Goal: Find specific page/section: Find specific page/section

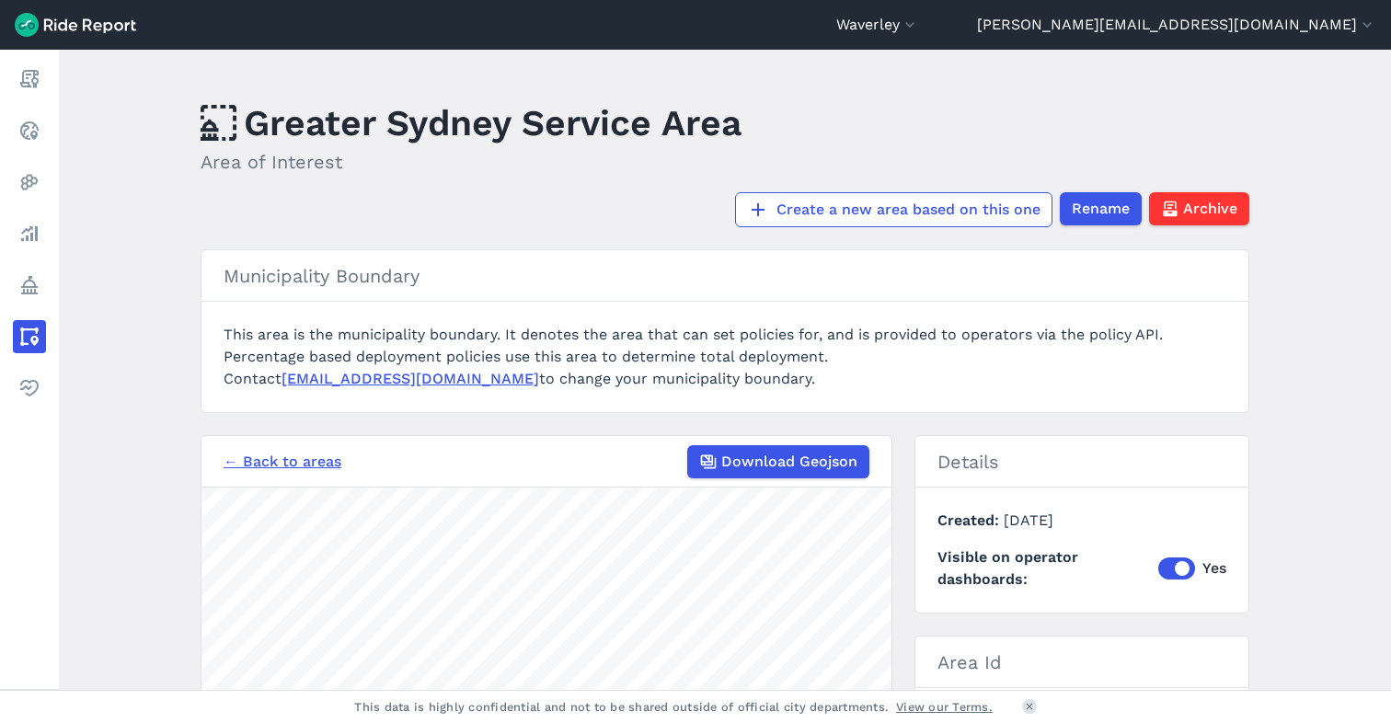
scroll to position [314, 0]
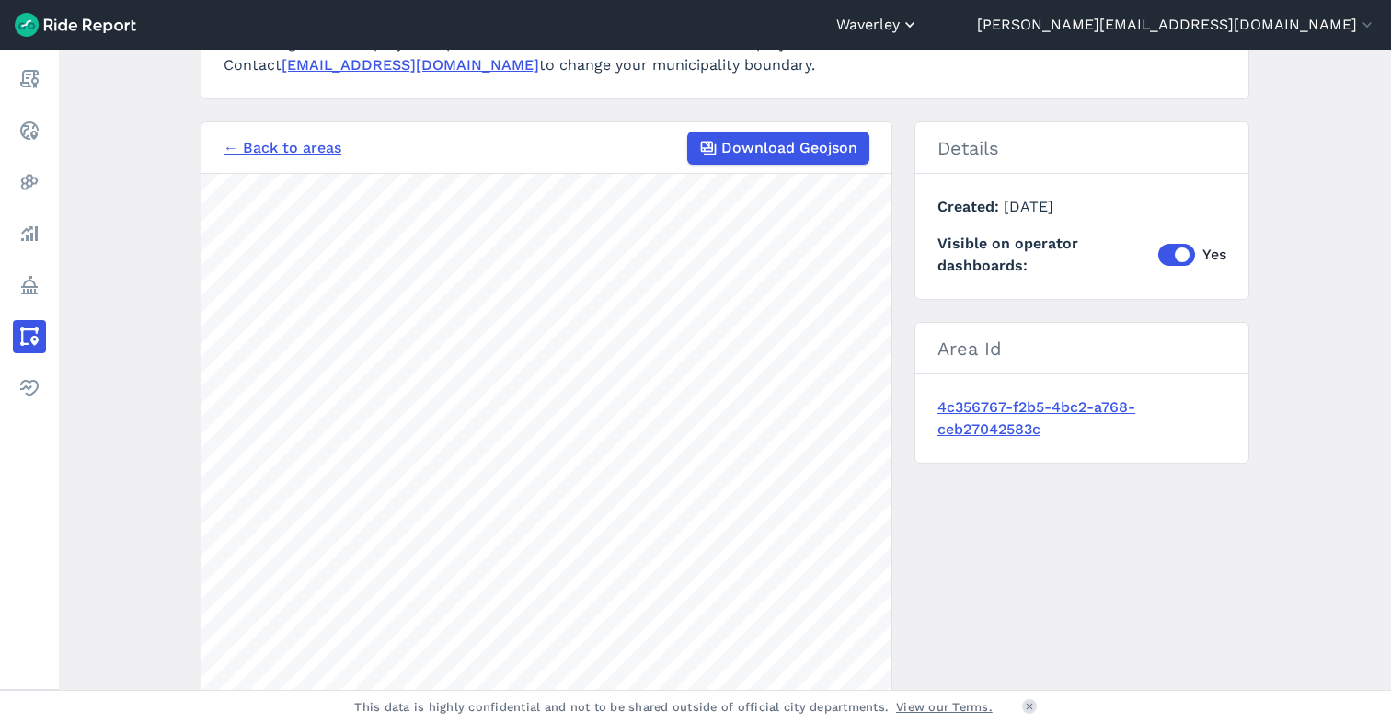
click at [919, 21] on button "Waverley" at bounding box center [877, 25] width 83 height 22
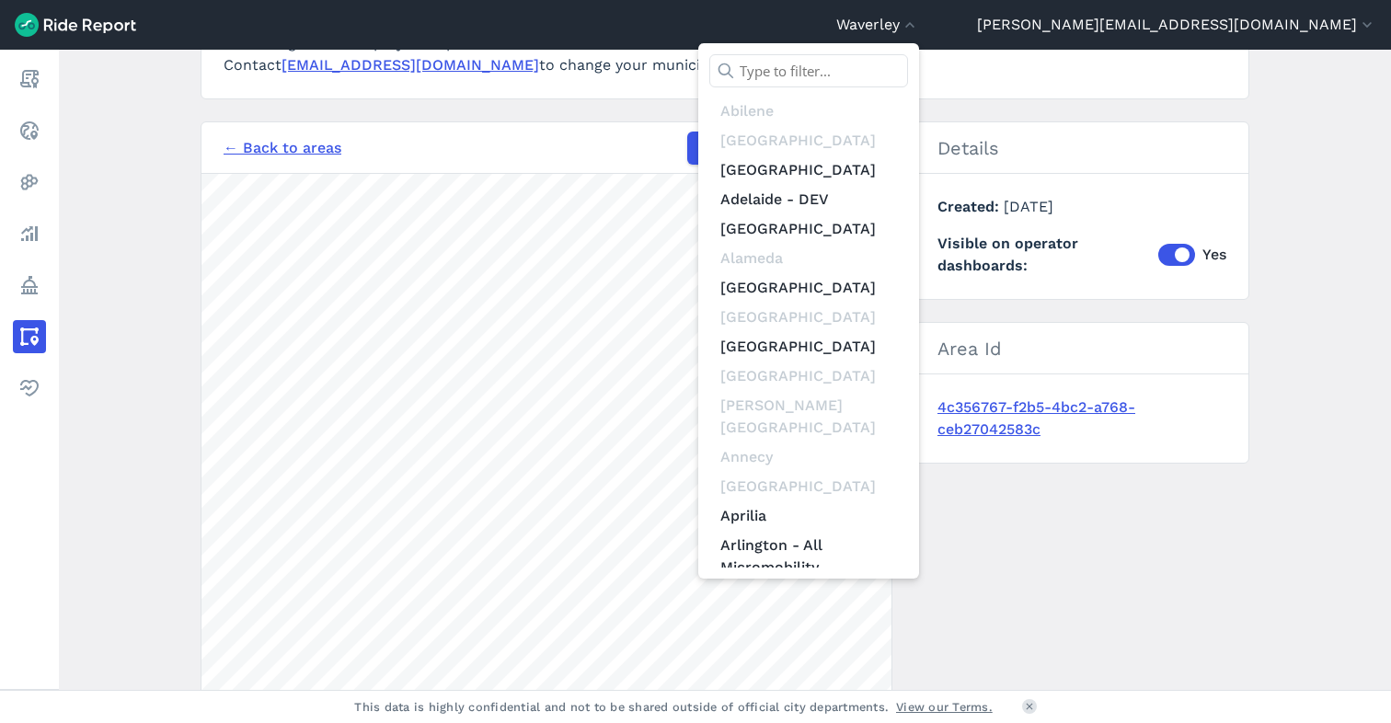
click at [908, 61] on input "text" at bounding box center [808, 70] width 199 height 33
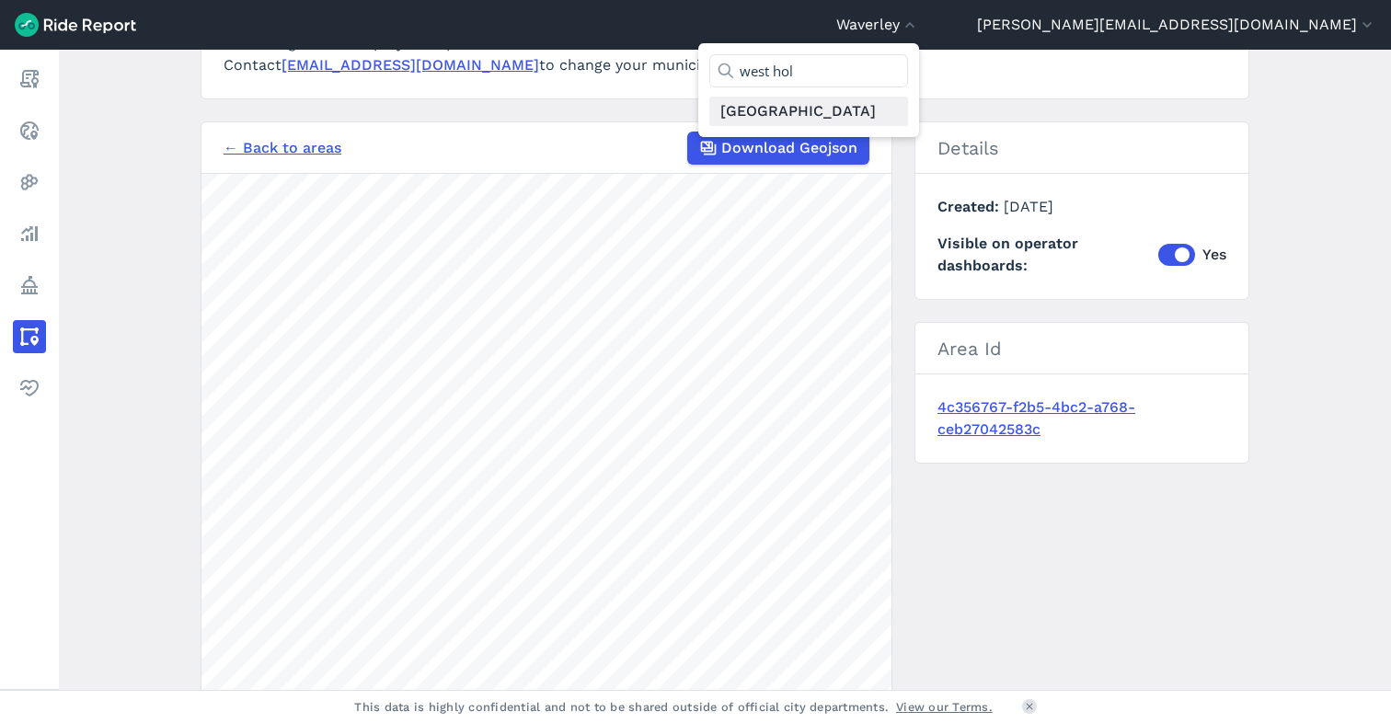
type input "west hol"
click at [908, 108] on link "[GEOGRAPHIC_DATA]" at bounding box center [808, 111] width 199 height 29
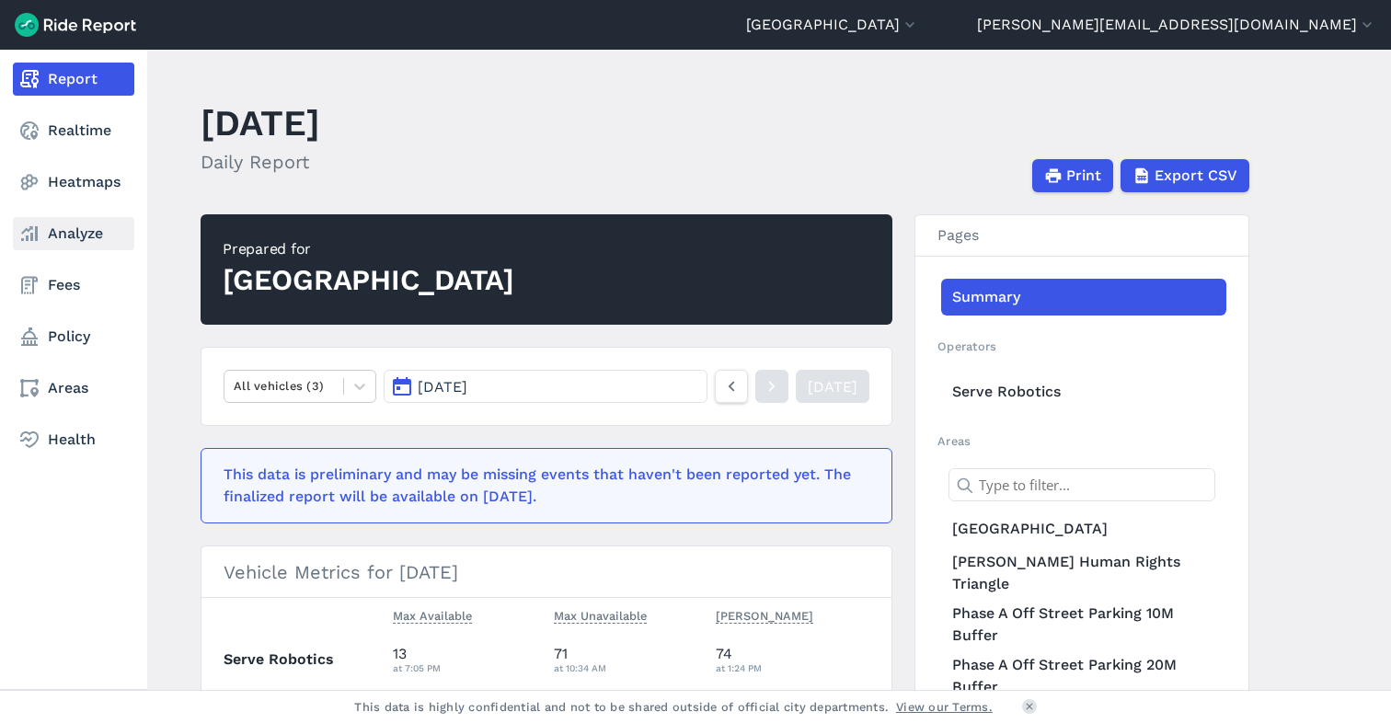
click at [60, 229] on link "Analyze" at bounding box center [73, 233] width 121 height 33
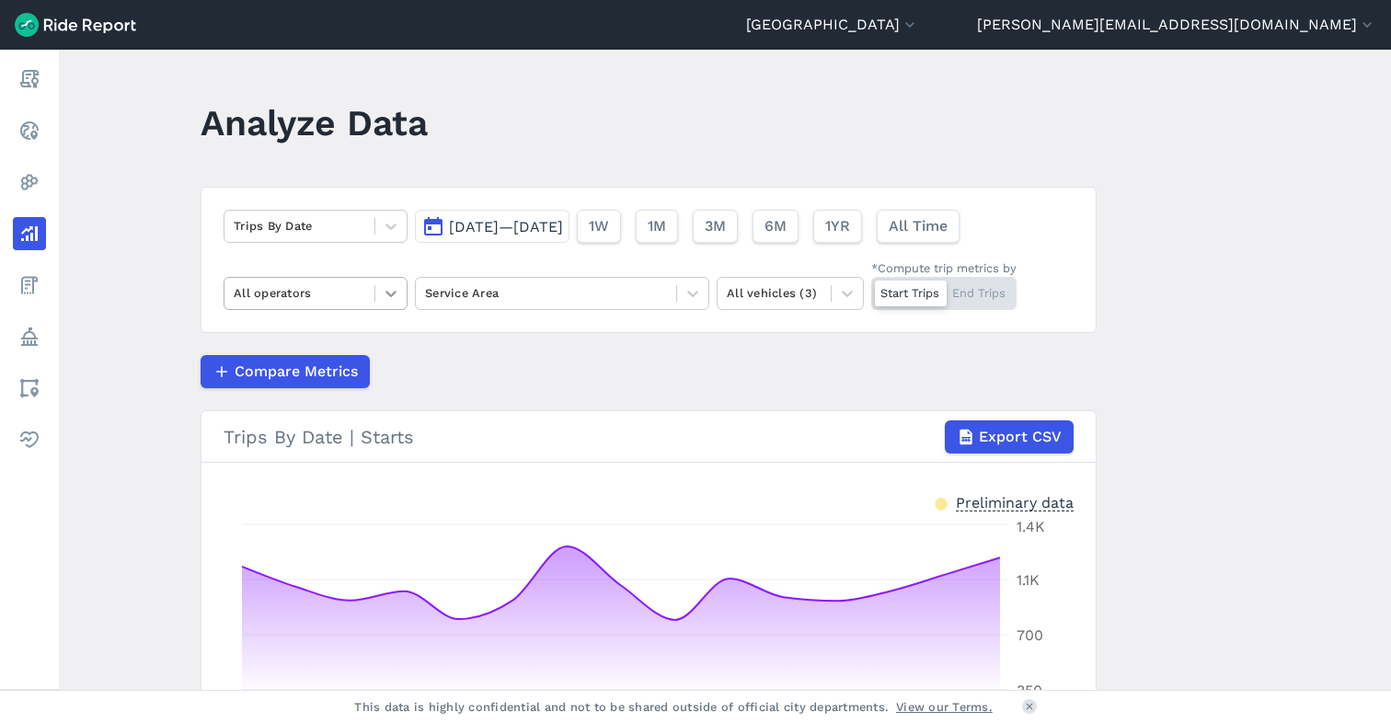
click at [390, 292] on icon at bounding box center [390, 294] width 11 height 6
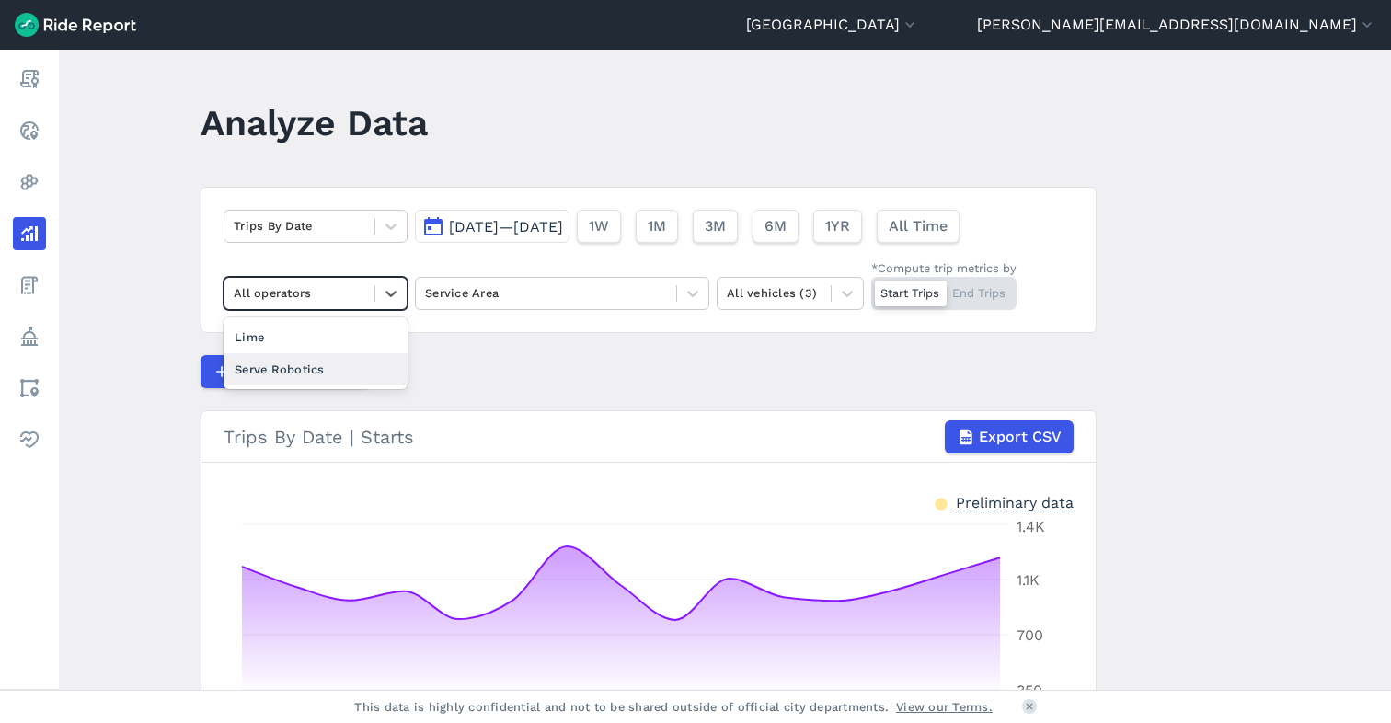
click at [350, 359] on div "Serve Robotics" at bounding box center [315, 369] width 184 height 32
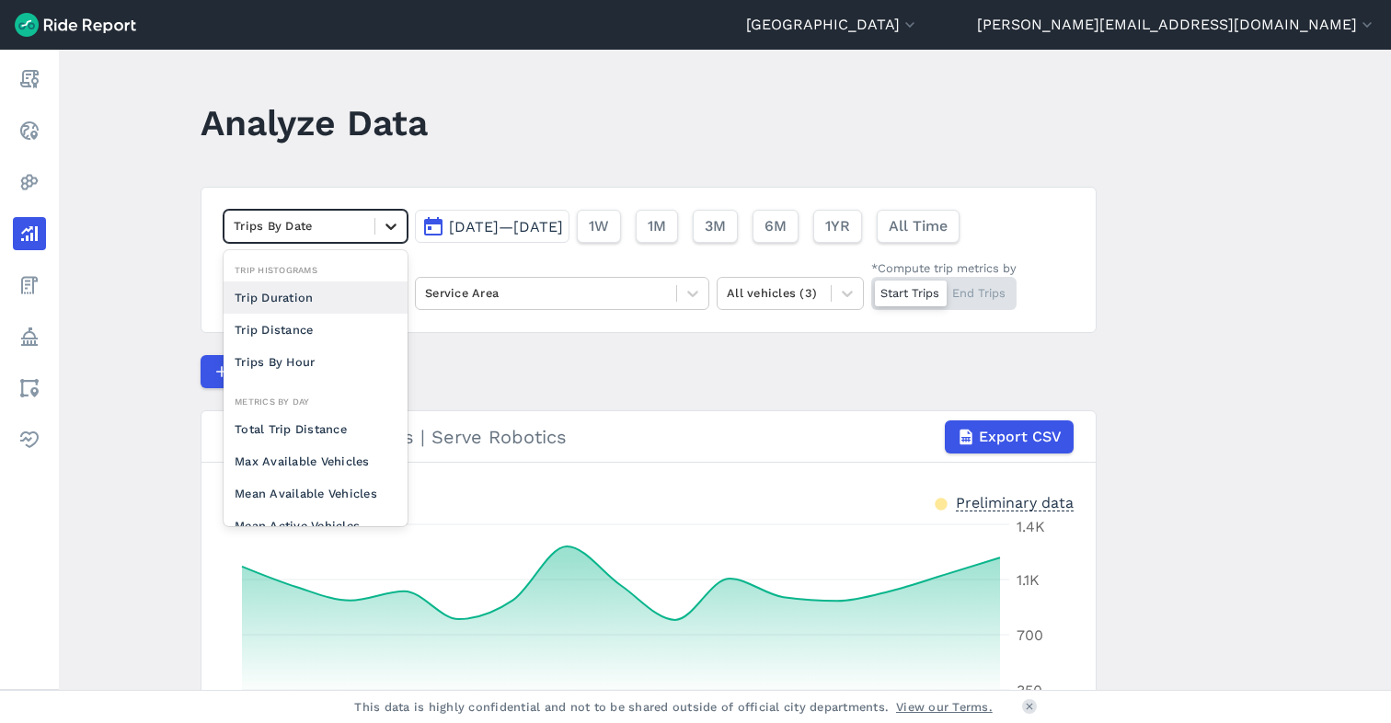
click at [385, 220] on icon at bounding box center [391, 226] width 18 height 18
click at [306, 484] on div "Mean Available Vehicles" at bounding box center [315, 493] width 184 height 32
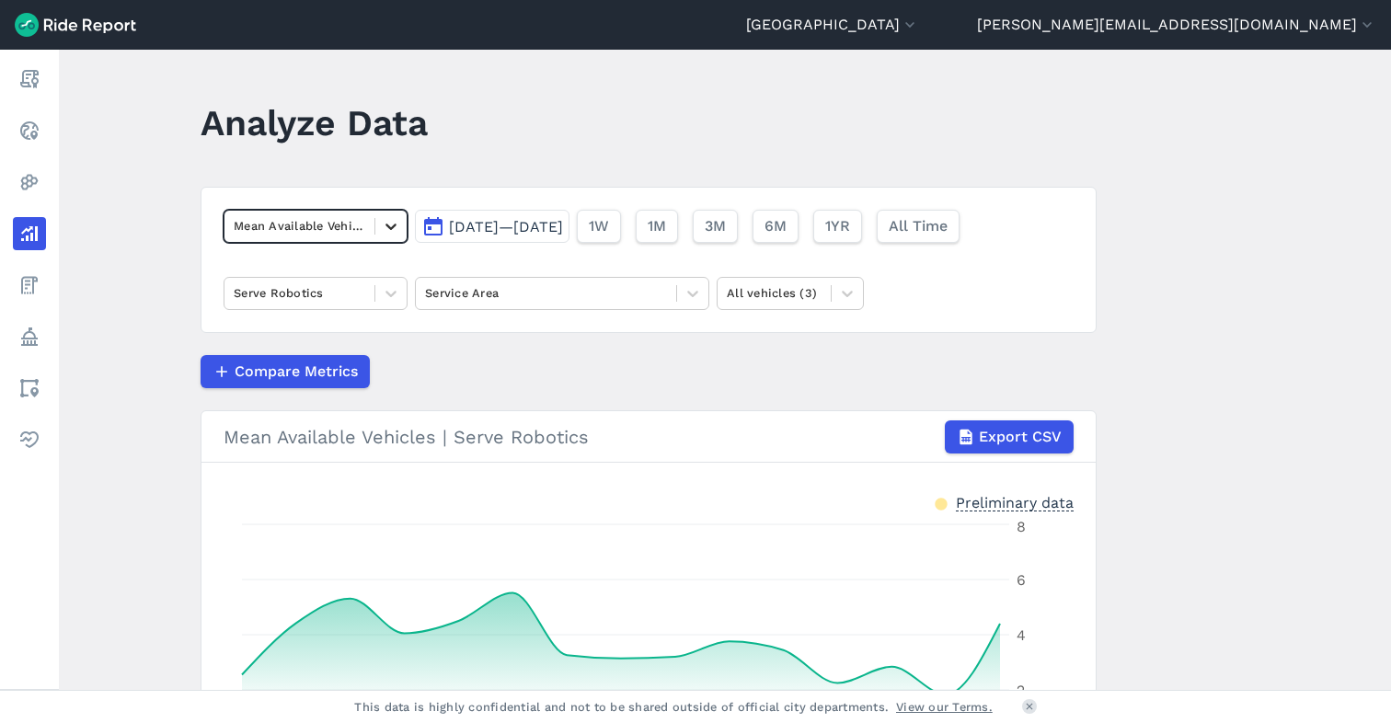
click at [386, 233] on icon at bounding box center [391, 226] width 18 height 18
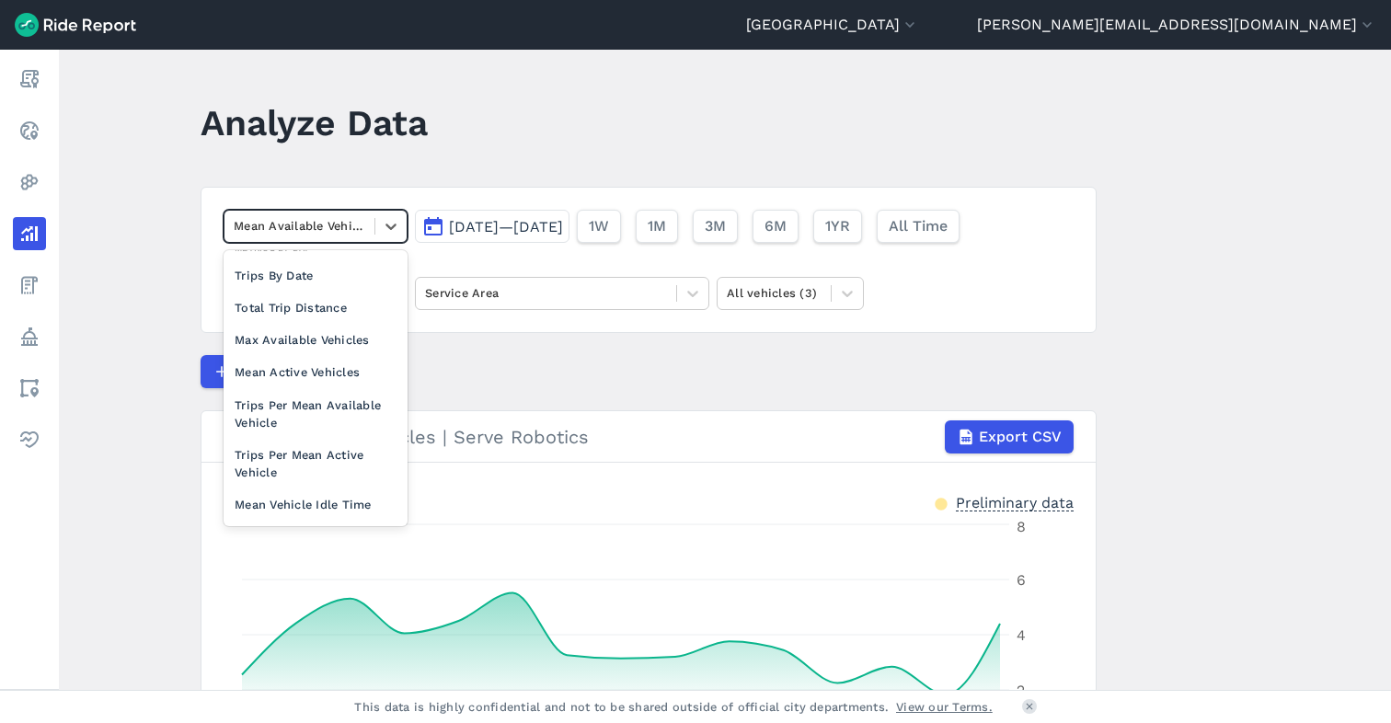
scroll to position [159, 0]
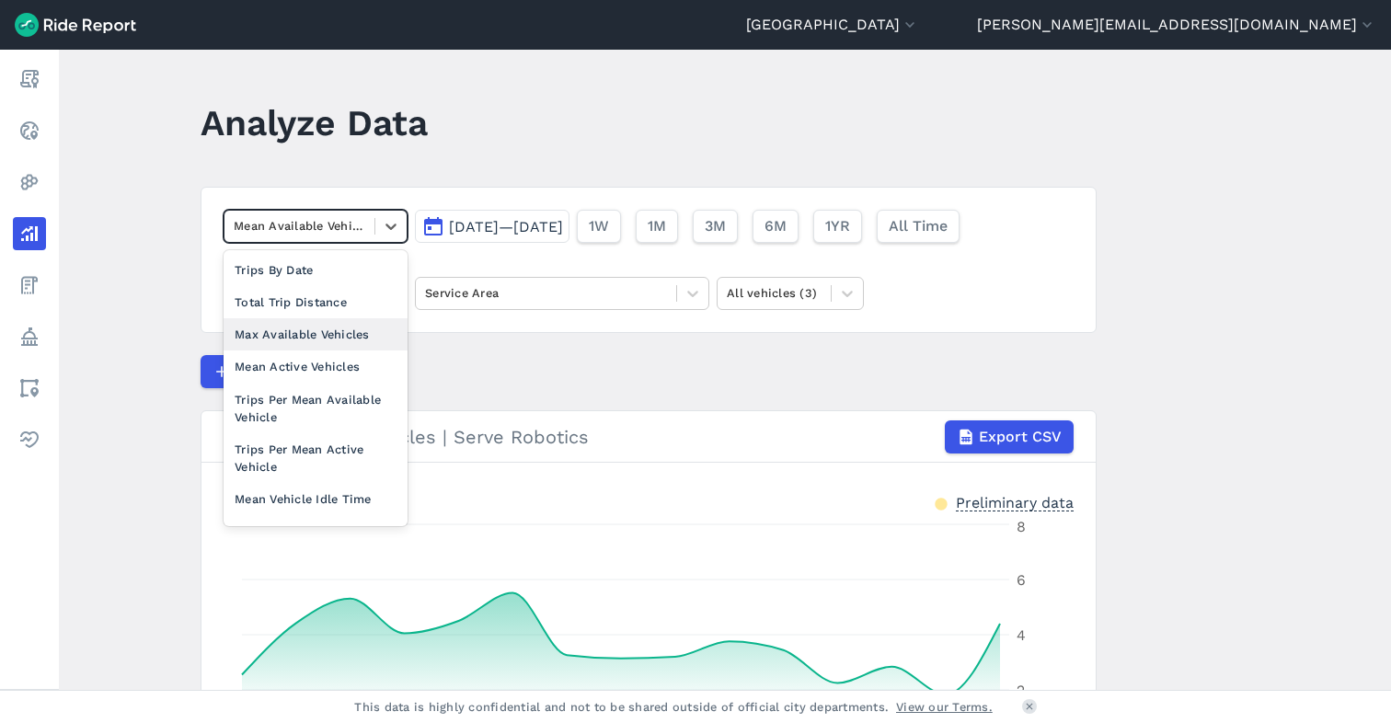
click at [317, 337] on div "Max Available Vehicles" at bounding box center [315, 334] width 184 height 32
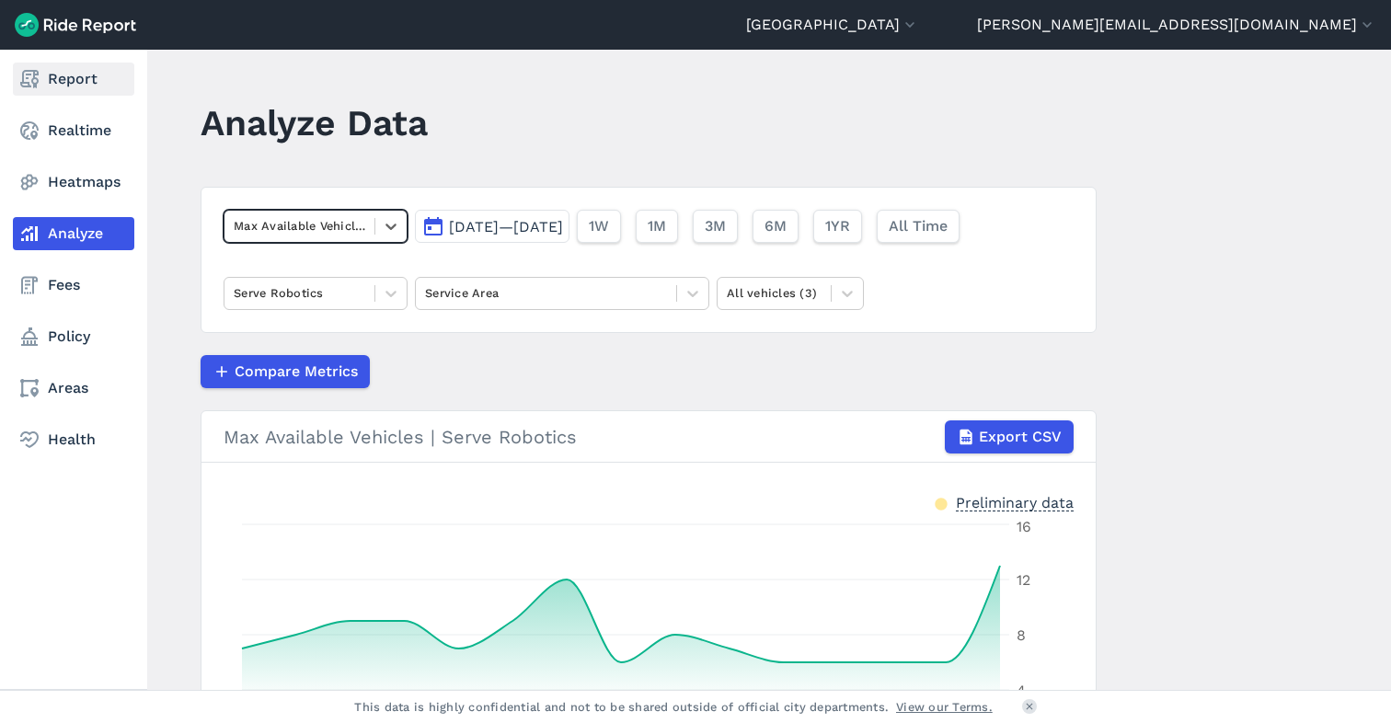
click at [63, 88] on link "Report" at bounding box center [73, 79] width 121 height 33
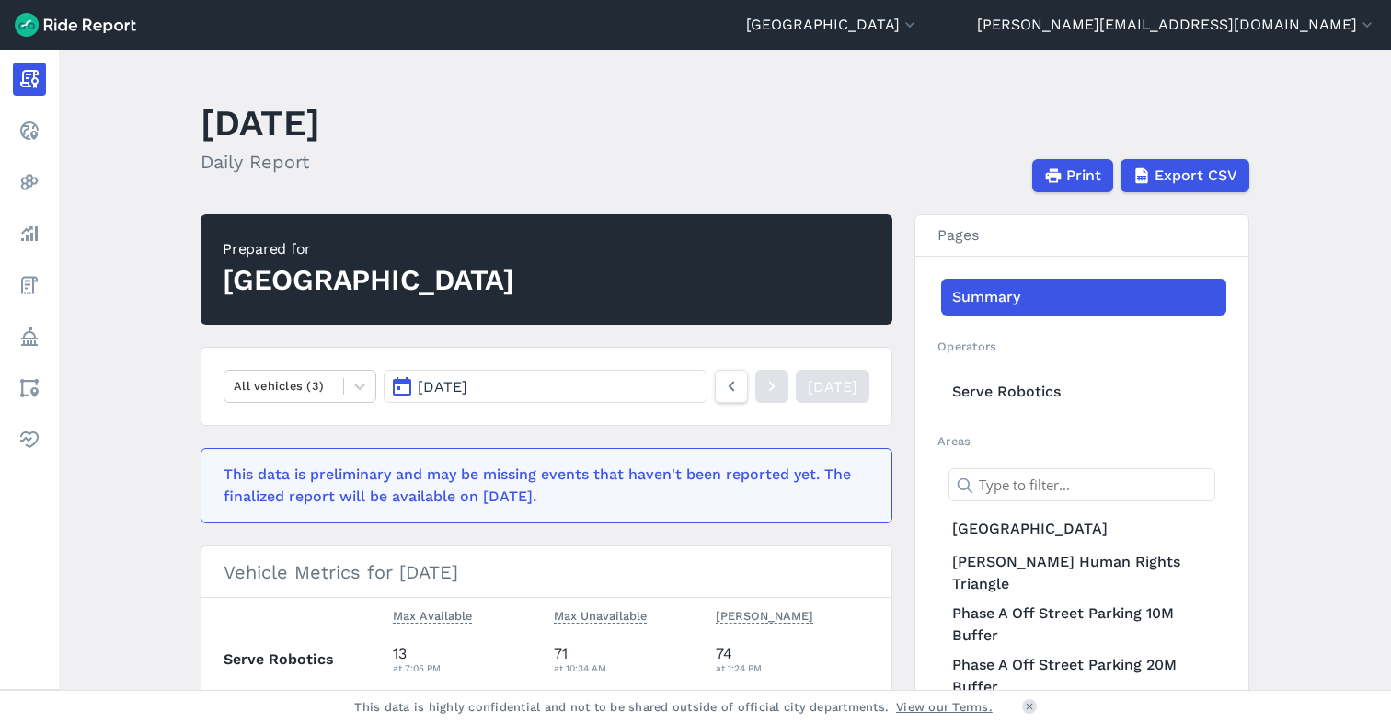
click at [461, 384] on span "[DATE]" at bounding box center [443, 386] width 50 height 17
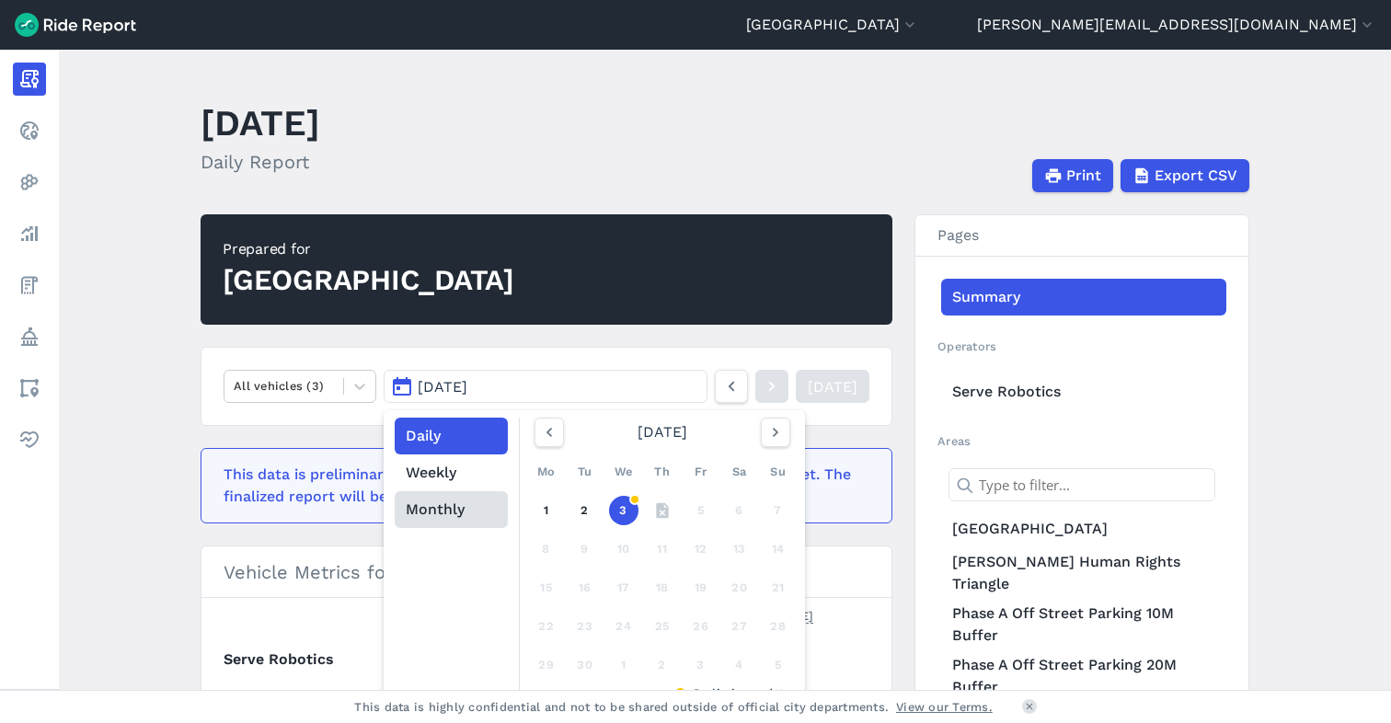
click at [440, 511] on button "Monthly" at bounding box center [451, 509] width 113 height 37
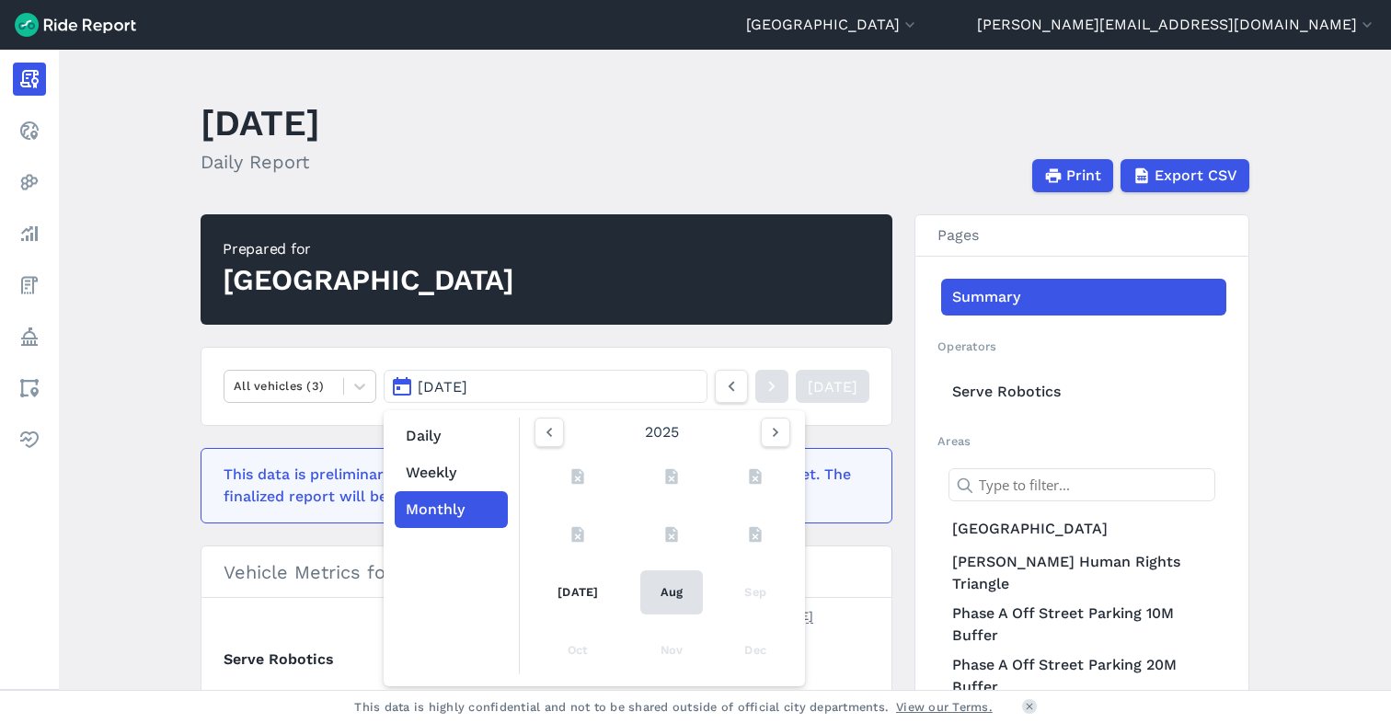
click at [663, 590] on link "Aug" at bounding box center [671, 592] width 63 height 44
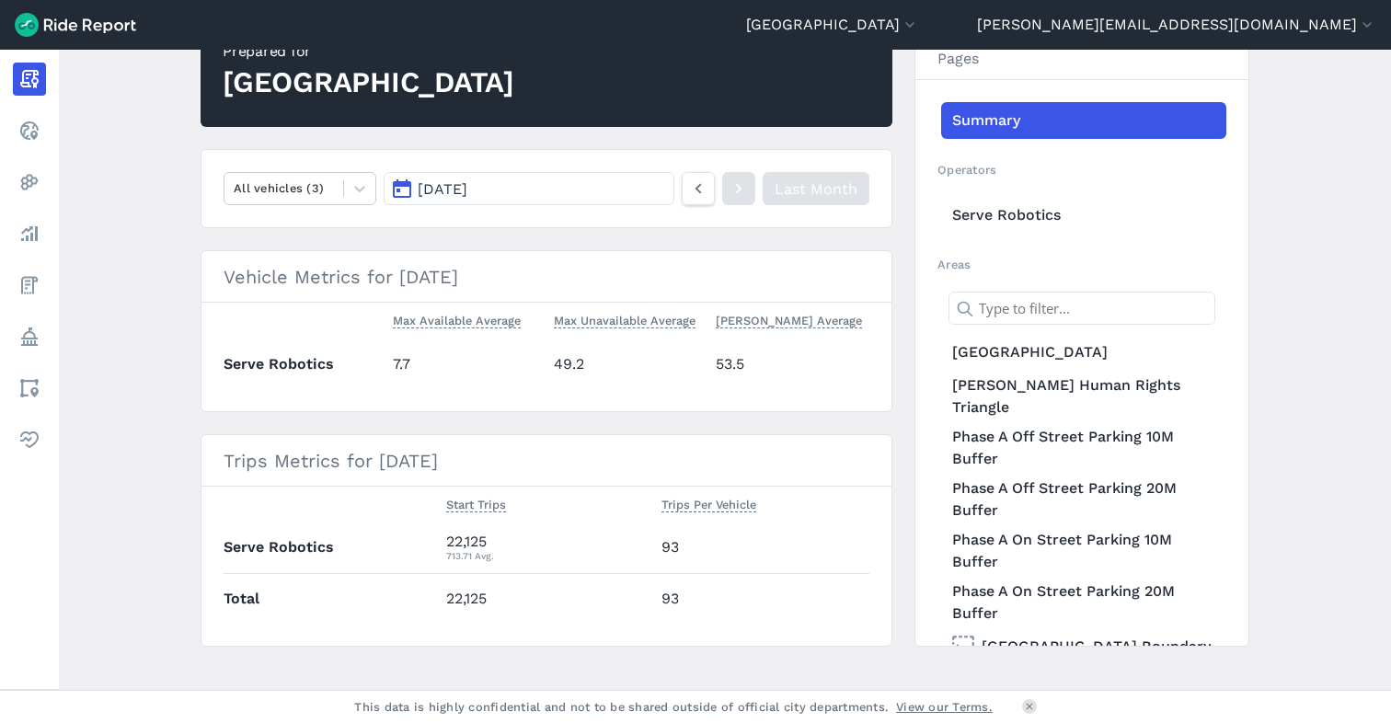
scroll to position [220, 0]
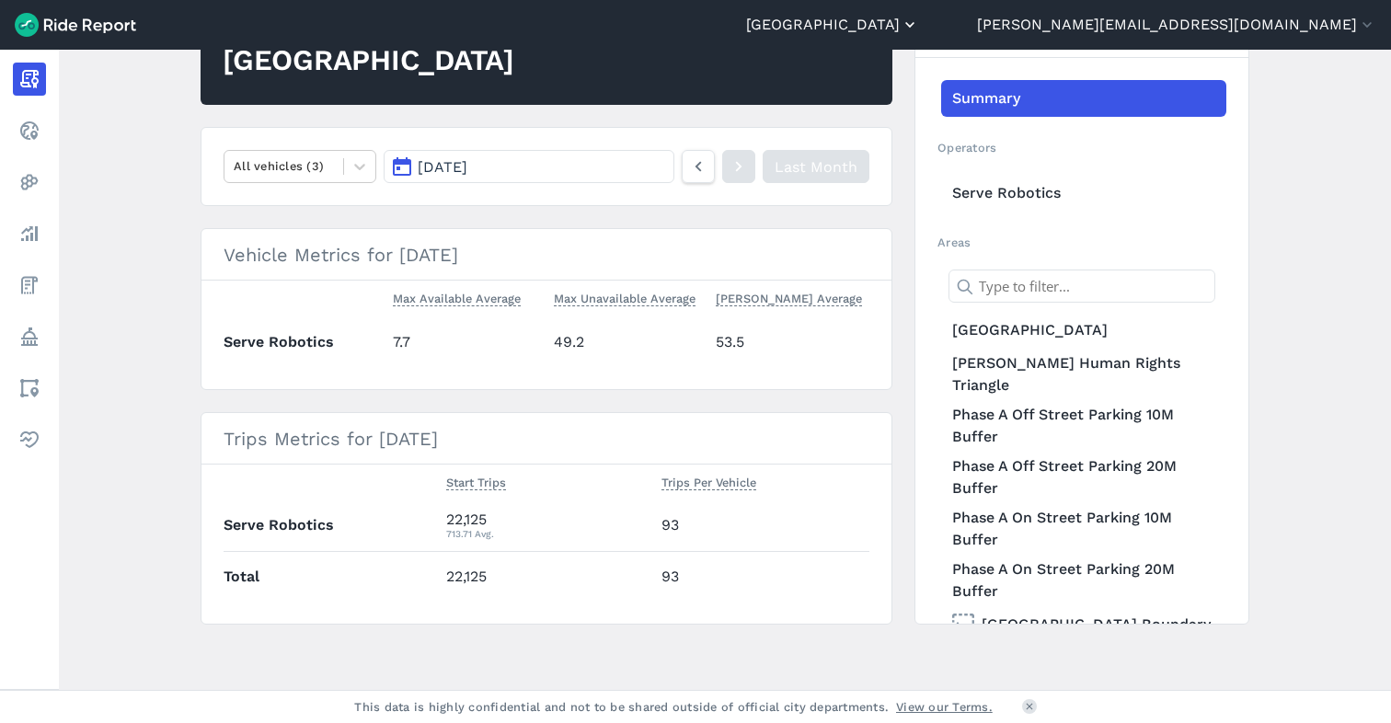
click at [919, 18] on button "[GEOGRAPHIC_DATA]" at bounding box center [832, 25] width 173 height 22
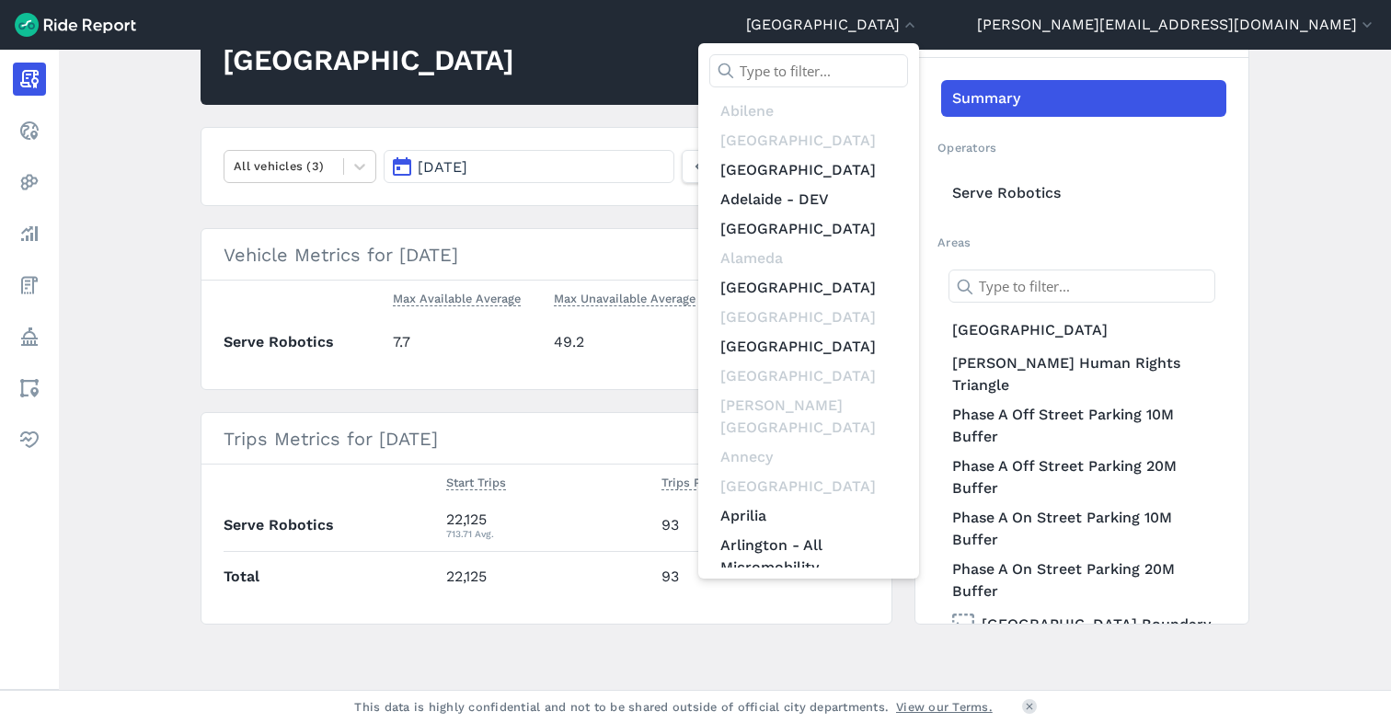
click at [908, 65] on input "text" at bounding box center [808, 70] width 199 height 33
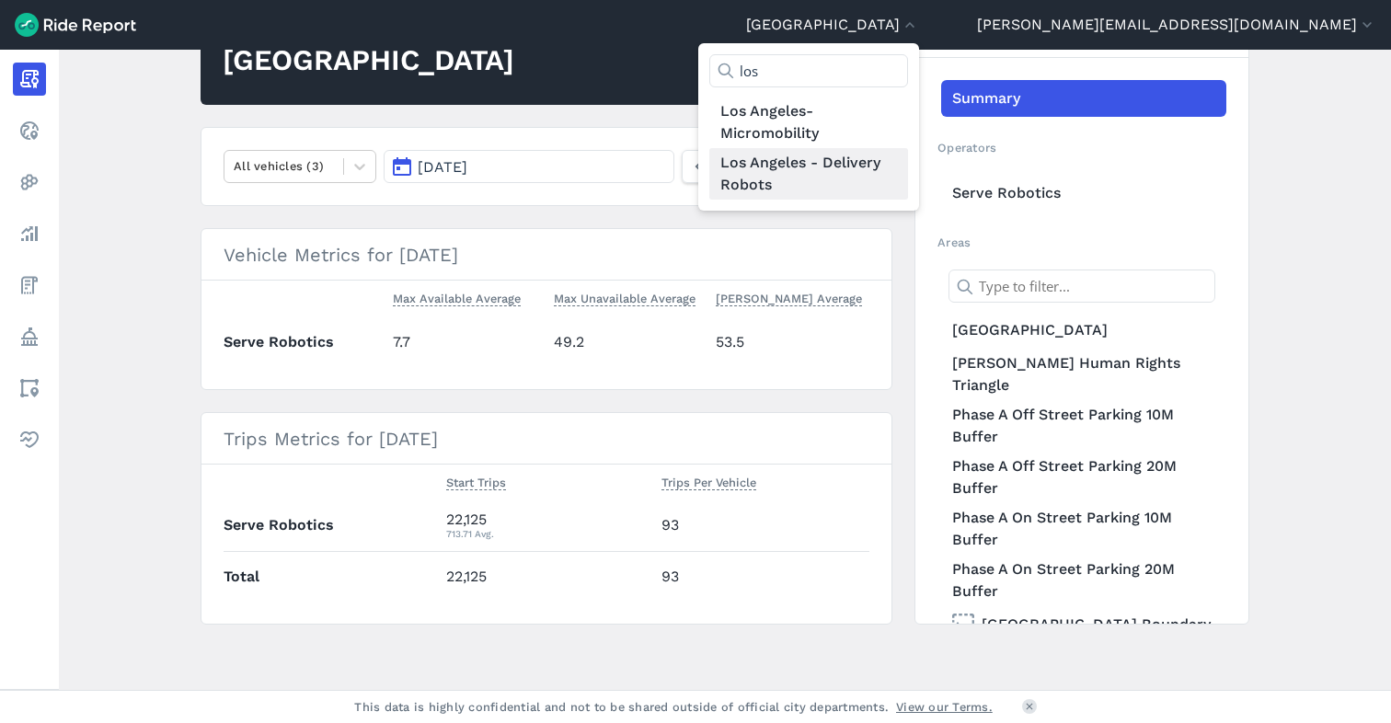
type input "los"
click at [908, 169] on link "Los Angeles - Delivery Robots" at bounding box center [808, 174] width 199 height 52
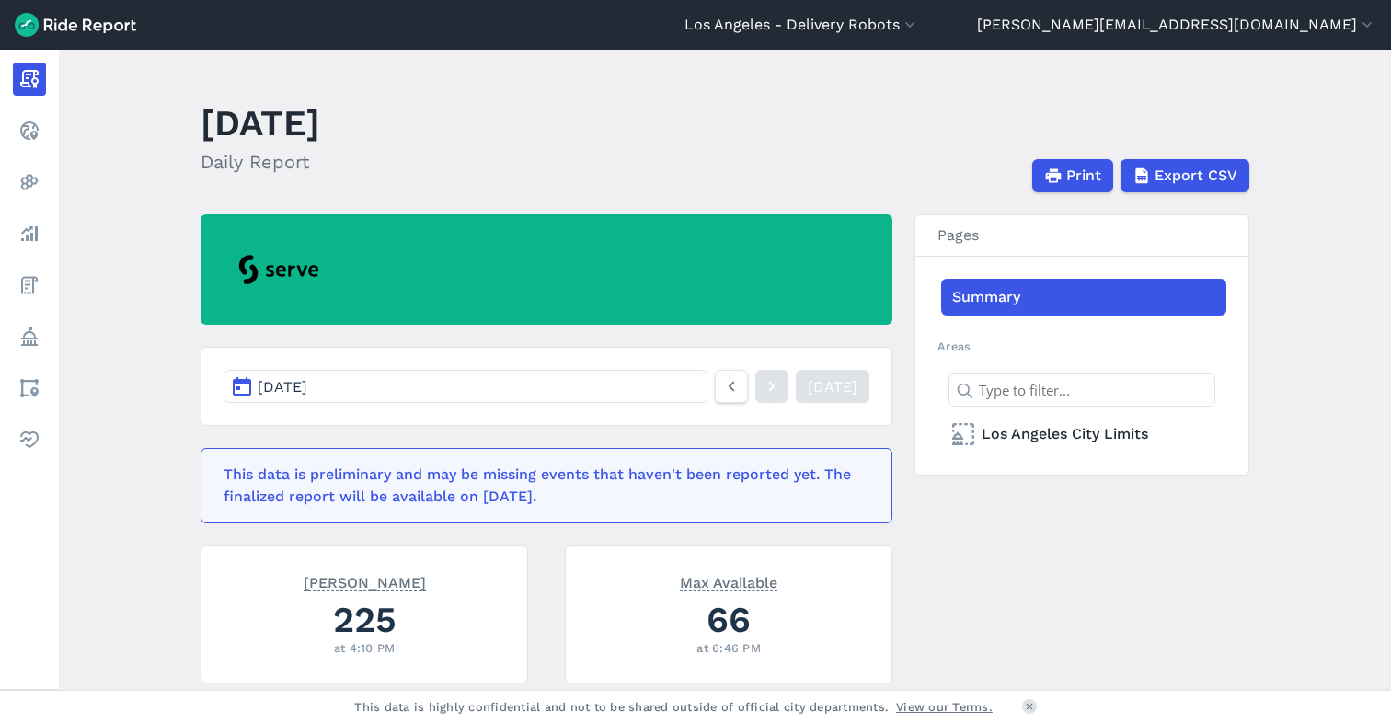
click at [307, 394] on span "[DATE]" at bounding box center [283, 386] width 50 height 17
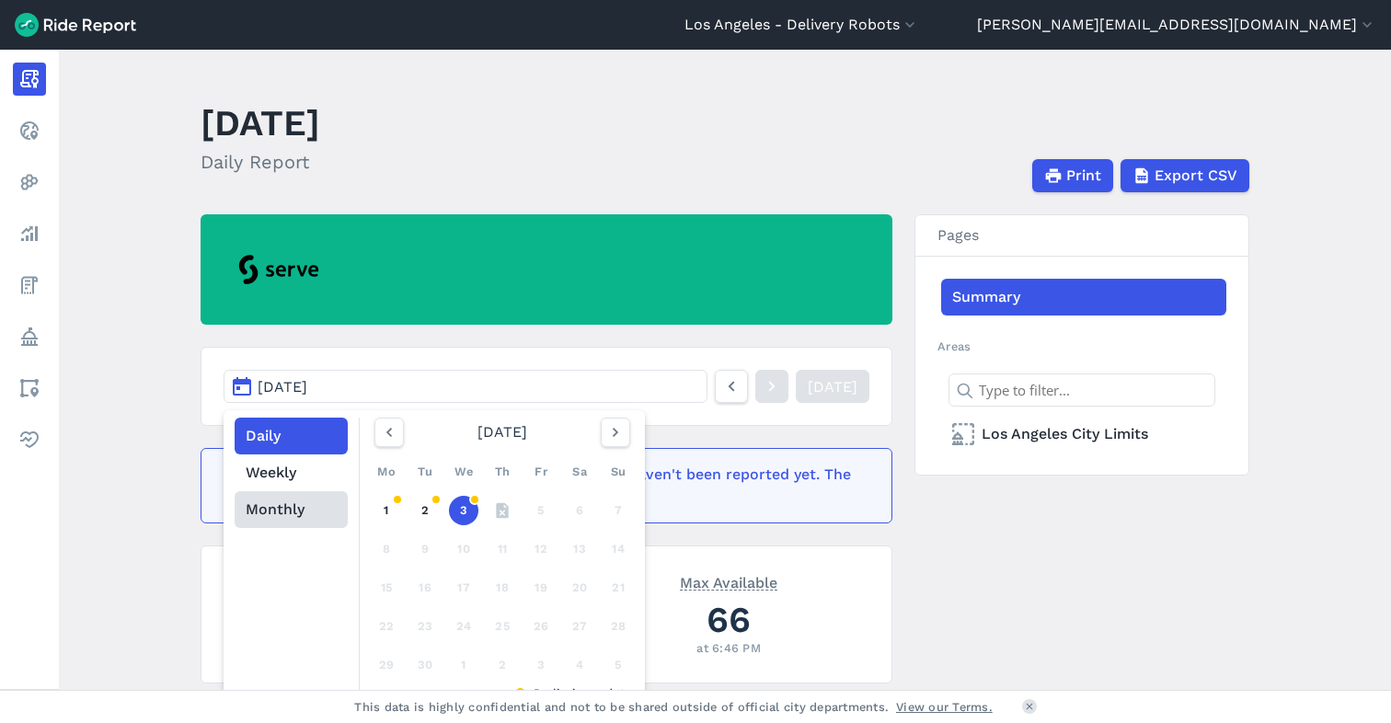
click at [292, 505] on button "Monthly" at bounding box center [291, 509] width 113 height 37
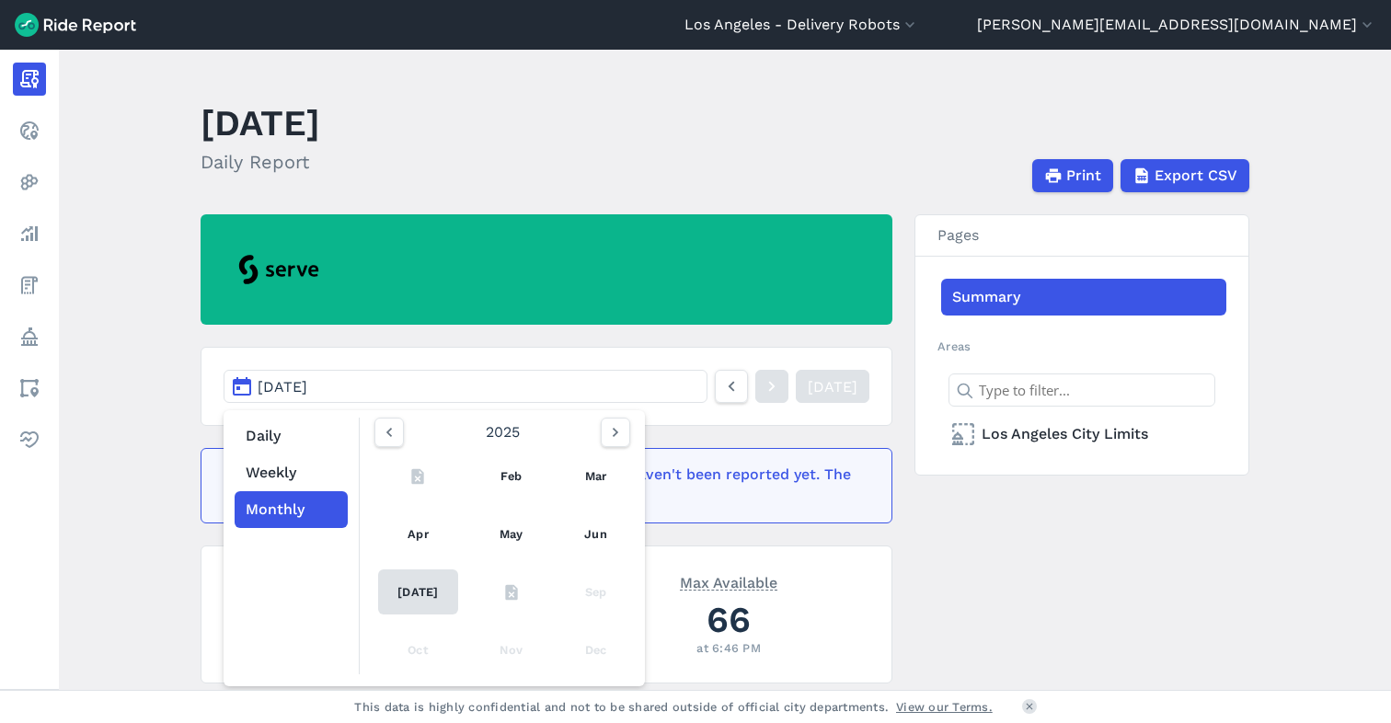
click at [419, 584] on link "[DATE]" at bounding box center [418, 591] width 81 height 44
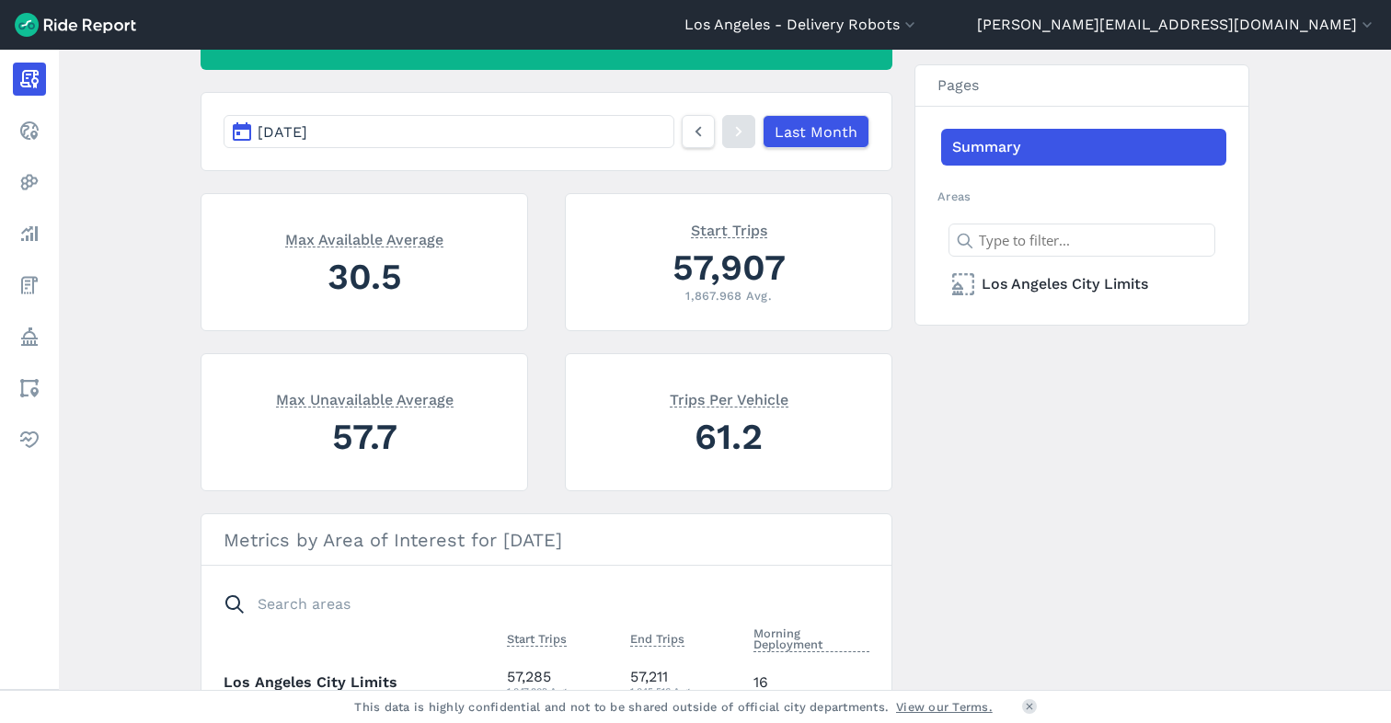
scroll to position [250, 0]
